Goal: Task Accomplishment & Management: Manage account settings

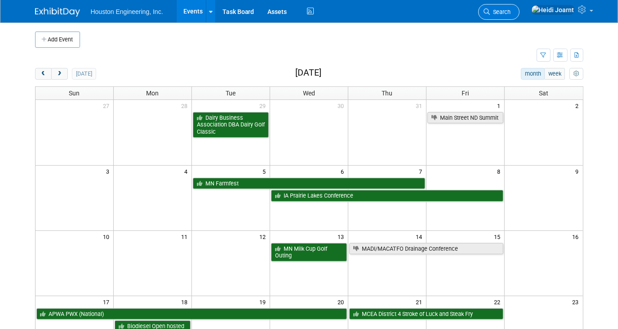
drag, startPoint x: 0, startPoint y: 0, endPoint x: 529, endPoint y: 5, distance: 528.8
click at [520, 5] on link "Search" at bounding box center [498, 12] width 41 height 16
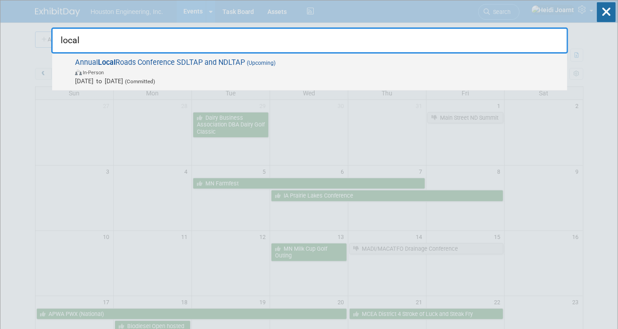
type input "local"
click at [353, 69] on span "In-Person" at bounding box center [319, 71] width 488 height 9
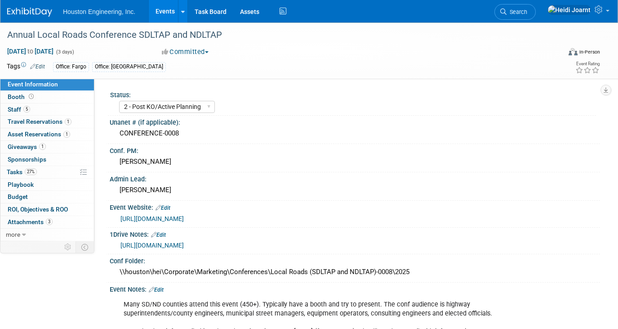
select select "2 - Post KO/Active Planning"
select select "Yes"
select select "Multi-sector/Any/All"
click at [43, 109] on link "5 Staff 5" at bounding box center [47, 109] width 94 height 12
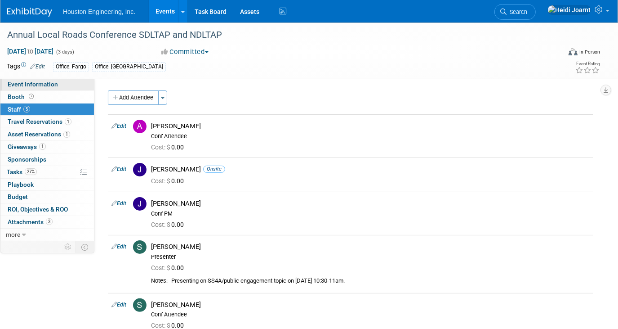
click at [38, 85] on span "Event Information" at bounding box center [33, 83] width 50 height 7
select select "2 - Post KO/Active Planning"
select select "Yes"
select select "Multi-sector/Any/All"
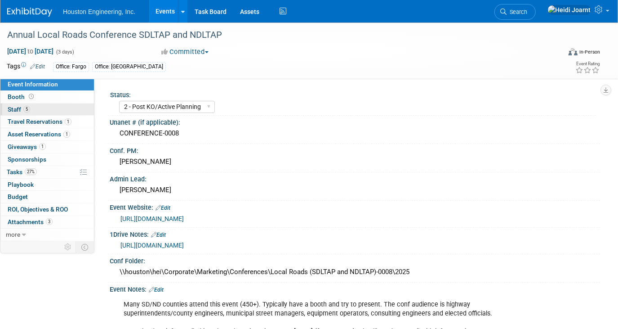
click at [27, 106] on span "5" at bounding box center [26, 109] width 7 height 7
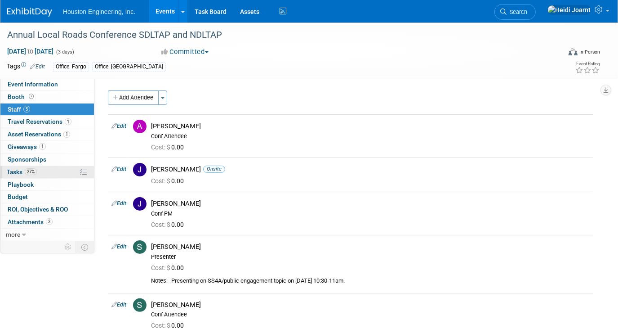
click at [46, 169] on link "27% Tasks 27%" at bounding box center [47, 172] width 94 height 12
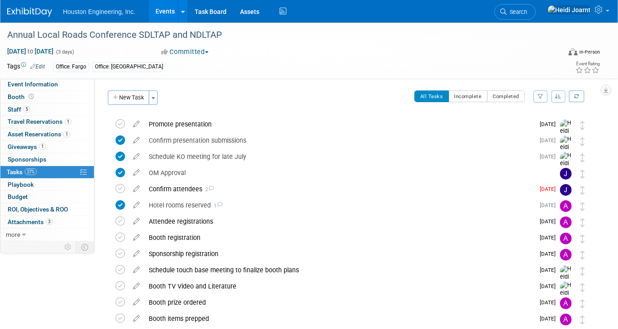
scroll to position [40, 0]
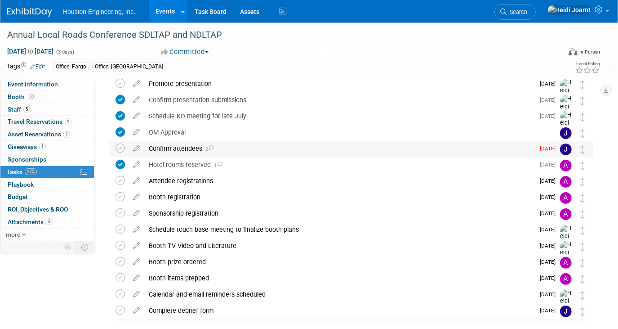
click at [247, 147] on div "Confirm attendees 2" at bounding box center [339, 148] width 390 height 15
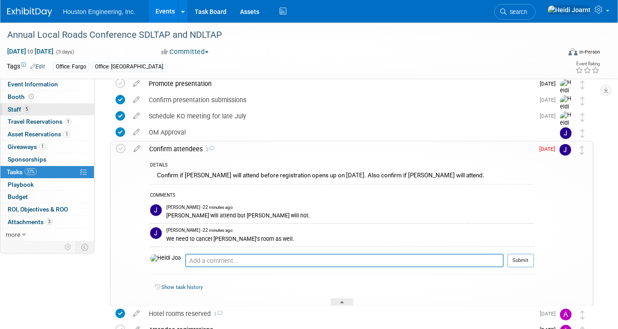
click at [53, 111] on link "5 Staff 5" at bounding box center [47, 109] width 94 height 12
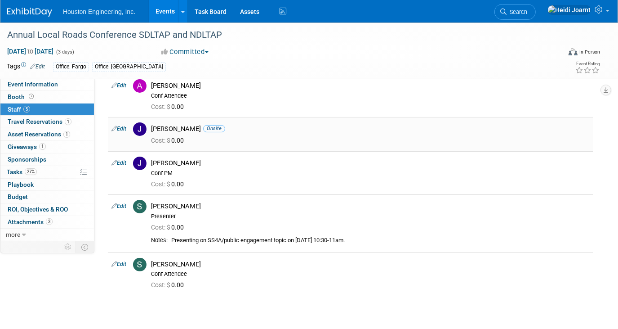
click at [170, 127] on div "[PERSON_NAME] Onsite" at bounding box center [370, 129] width 439 height 9
click at [124, 128] on link "Edit" at bounding box center [119, 128] width 15 height 6
select select "215c6164-0066-48c2-a4fc-0e00ac251623"
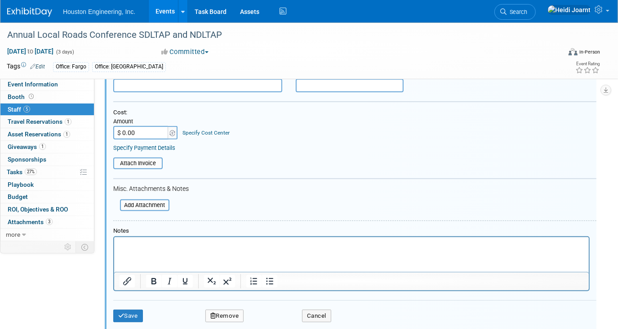
scroll to position [219, 0]
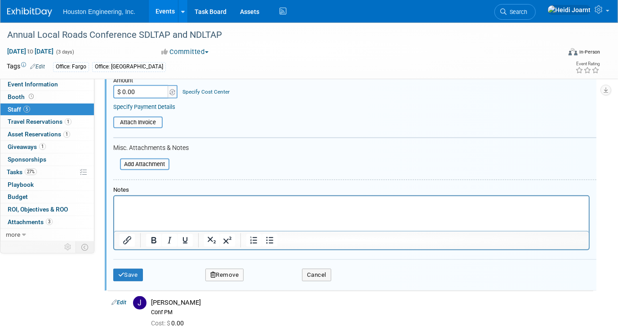
click at [230, 268] on button "Remove" at bounding box center [224, 274] width 39 height 13
click at [273, 280] on link "Yes" at bounding box center [273, 278] width 26 height 14
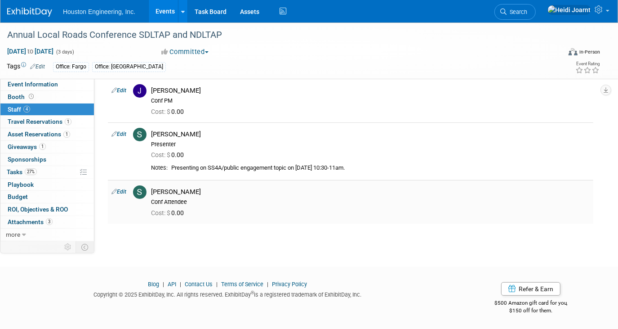
scroll to position [0, 0]
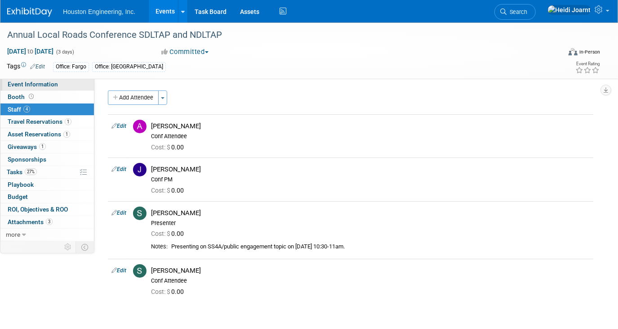
click at [42, 87] on span "Event Information" at bounding box center [33, 83] width 50 height 7
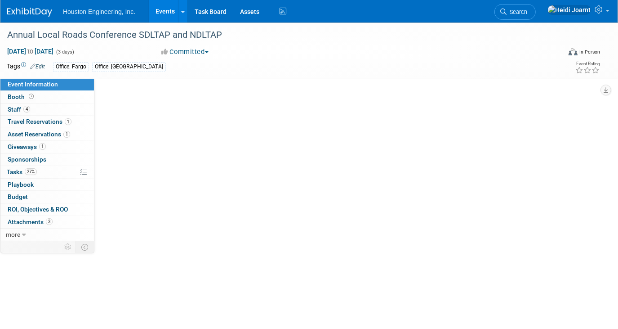
select select "2 - Post KO/Active Planning"
select select "Yes"
select select "Multi-sector/Any/All"
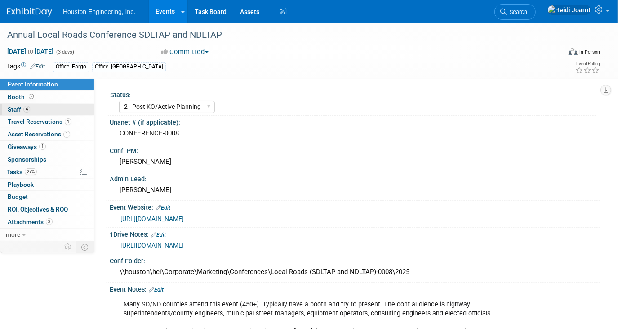
click at [60, 108] on link "4 Staff 4" at bounding box center [47, 109] width 94 height 12
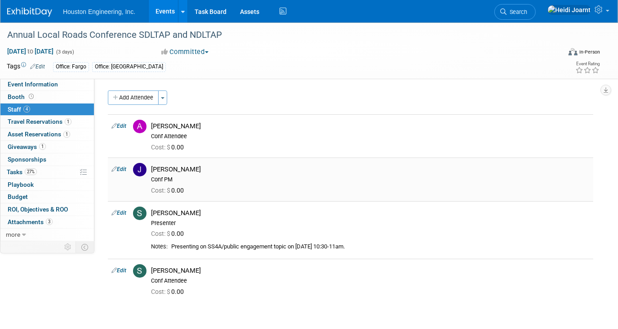
scroll to position [40, 0]
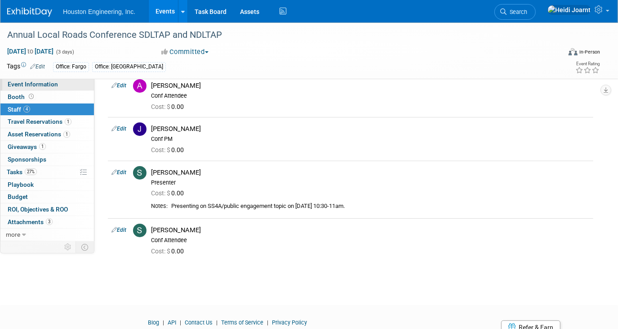
click at [26, 85] on span "Event Information" at bounding box center [33, 83] width 50 height 7
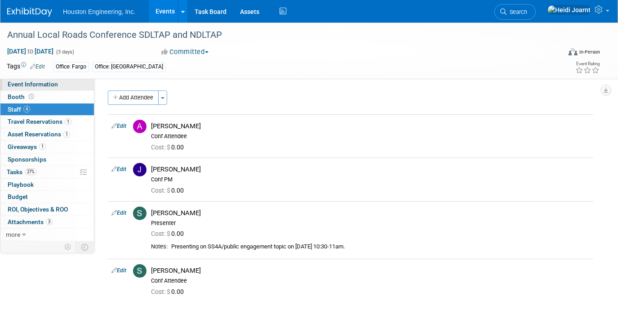
select select "2 - Post KO/Active Planning"
select select "Yes"
select select "Multi-sector/Any/All"
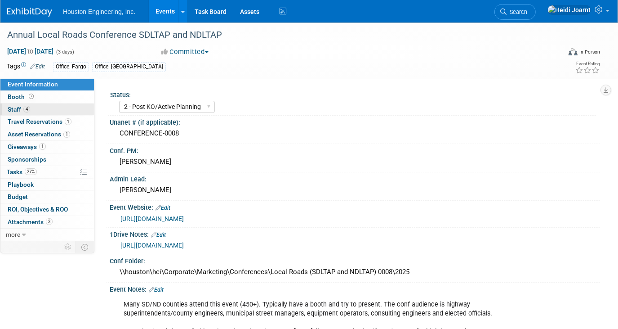
click at [43, 105] on link "4 Staff 4" at bounding box center [47, 109] width 94 height 12
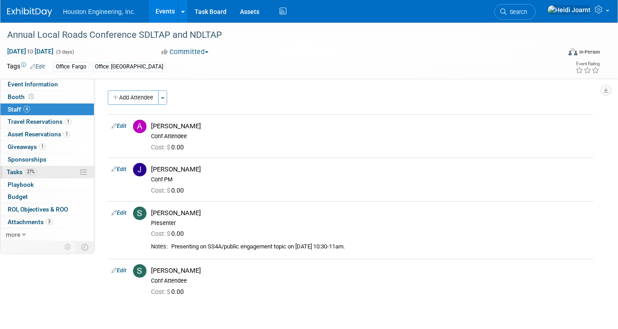
click at [54, 166] on link "27% Tasks 27%" at bounding box center [47, 172] width 94 height 12
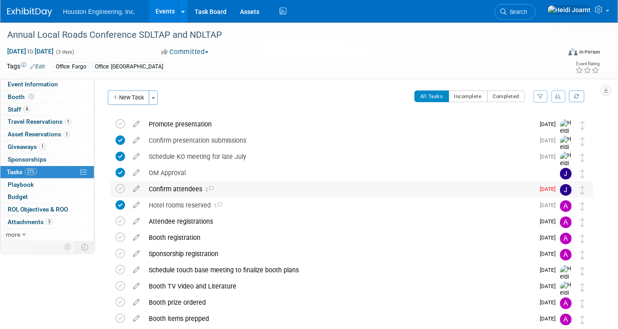
click at [218, 190] on div "Confirm attendees 2" at bounding box center [339, 188] width 390 height 15
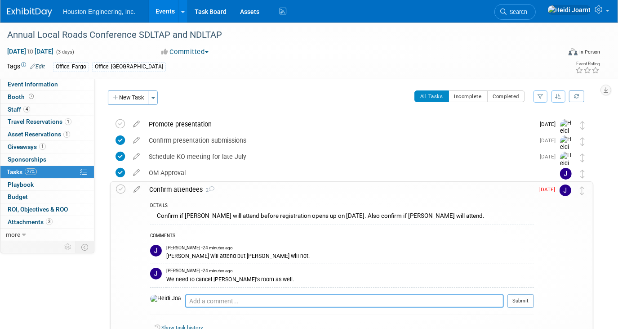
click at [245, 300] on textarea at bounding box center [344, 300] width 319 height 13
type textarea "Okay great, thanks for passing that along"
click at [136, 186] on icon at bounding box center [137, 187] width 16 height 11
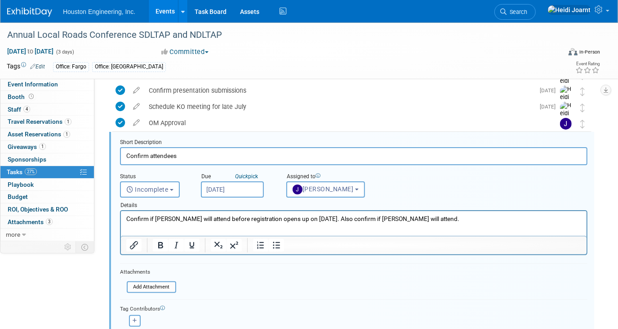
scroll to position [132, 0]
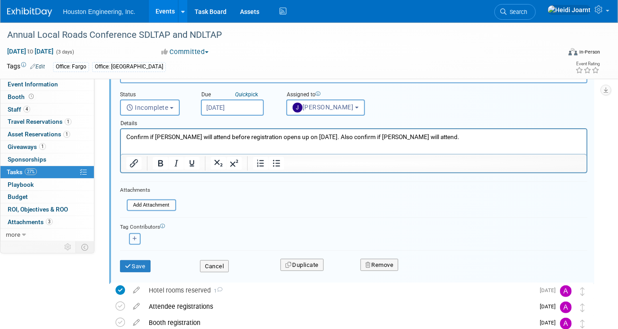
click at [136, 239] on button "button" at bounding box center [135, 239] width 12 height 12
select select
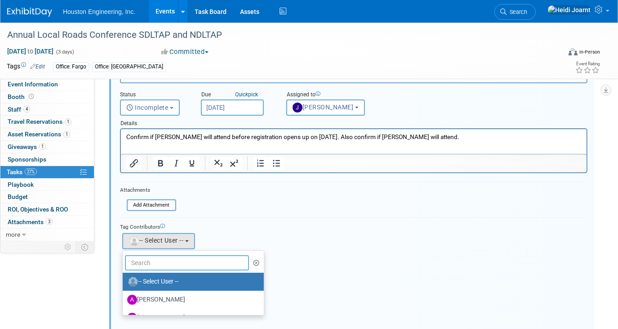
click at [159, 259] on input "text" at bounding box center [187, 262] width 124 height 15
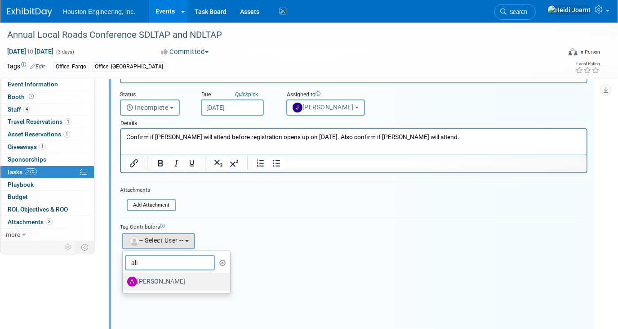
type input "ali"
click at [161, 281] on label "[PERSON_NAME]" at bounding box center [174, 281] width 94 height 14
click at [124, 281] on input "[PERSON_NAME]" at bounding box center [121, 280] width 6 height 6
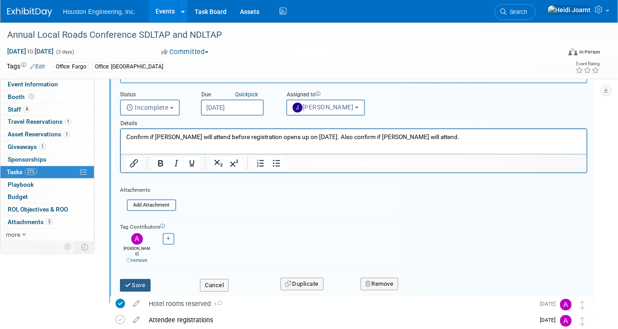
click at [140, 279] on button "Save" at bounding box center [135, 285] width 31 height 13
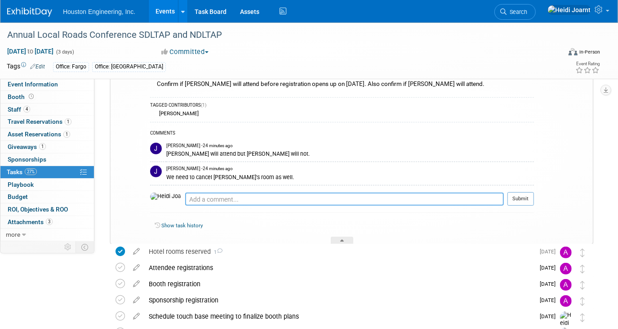
click at [238, 195] on textarea at bounding box center [344, 198] width 319 height 13
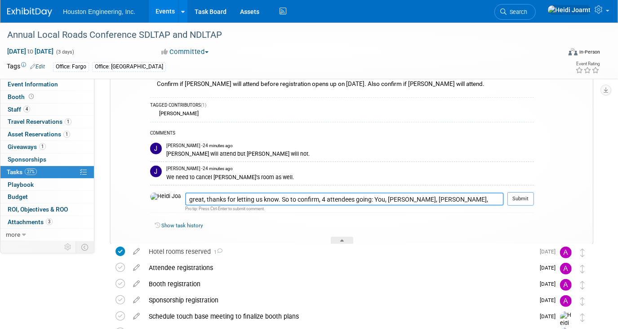
drag, startPoint x: 262, startPoint y: 197, endPoint x: 479, endPoint y: 195, distance: 217.2
click at [479, 195] on textarea "great, thanks for letting us know. So to confirm, 4 attendees going: You, [PERS…" at bounding box center [344, 198] width 319 height 13
type textarea "great, thanks for letting us know. So the confirmed staff are: [PERSON_NAME], […"
click at [516, 200] on button "Submit" at bounding box center [521, 198] width 27 height 13
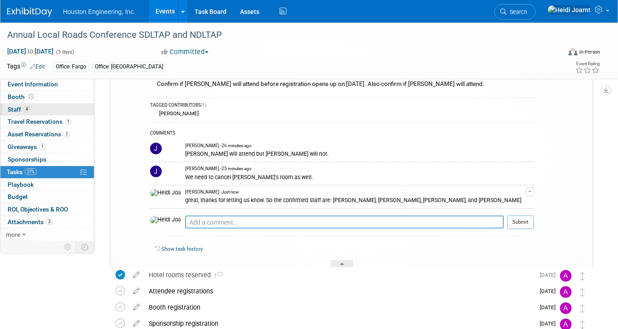
click at [52, 113] on link "4 Staff 4" at bounding box center [47, 109] width 94 height 12
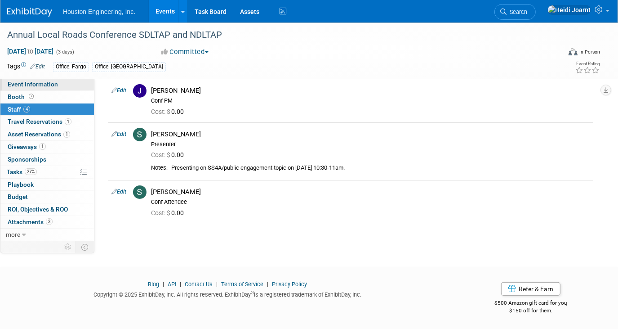
scroll to position [0, 0]
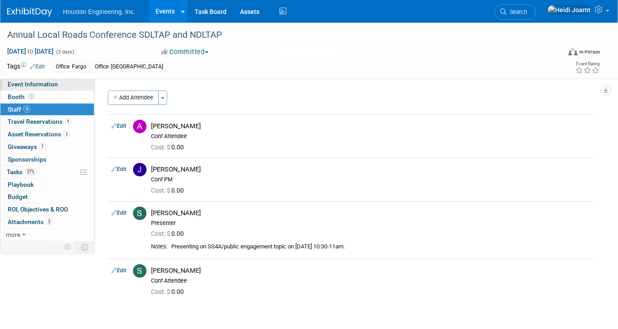
click at [40, 85] on span "Event Information" at bounding box center [33, 83] width 50 height 7
select select "2 - Post KO/Active Planning"
select select "Yes"
select select "Multi-sector/Any/All"
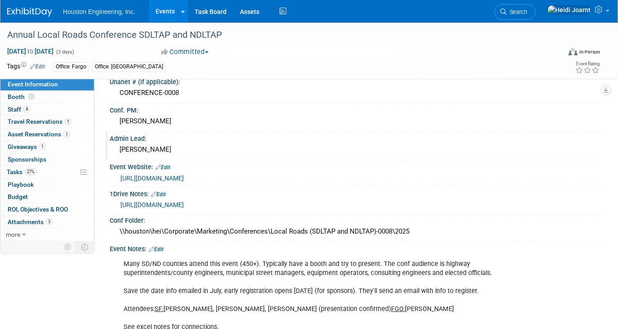
scroll to position [81, 0]
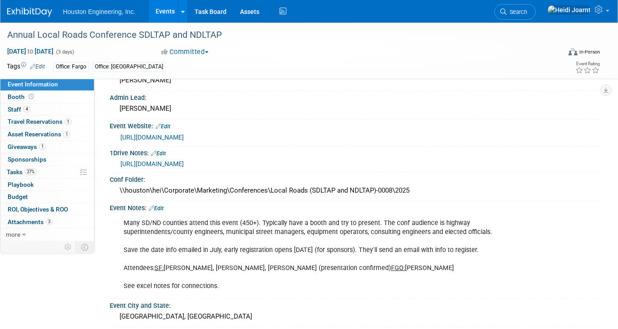
click at [157, 205] on link "Edit" at bounding box center [156, 208] width 15 height 6
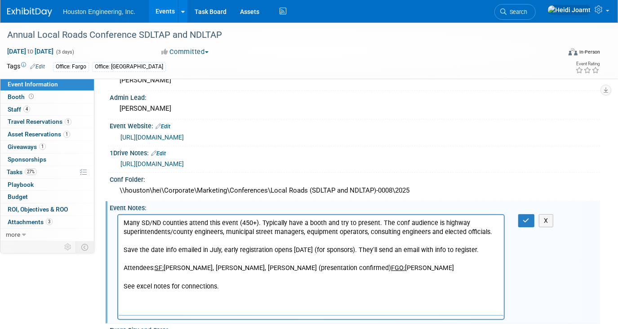
scroll to position [0, 0]
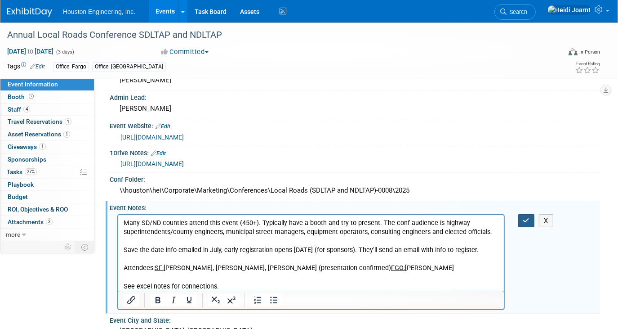
click at [523, 217] on icon "button" at bounding box center [526, 220] width 7 height 6
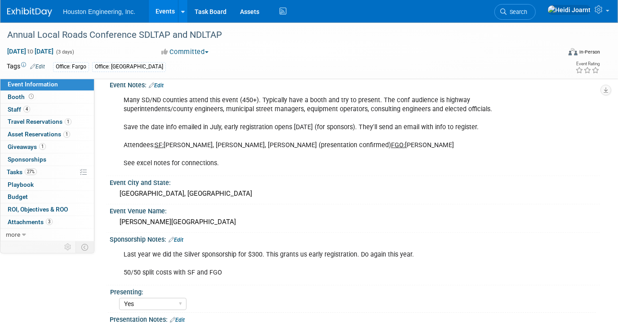
scroll to position [368, 0]
